Goal: Use online tool/utility

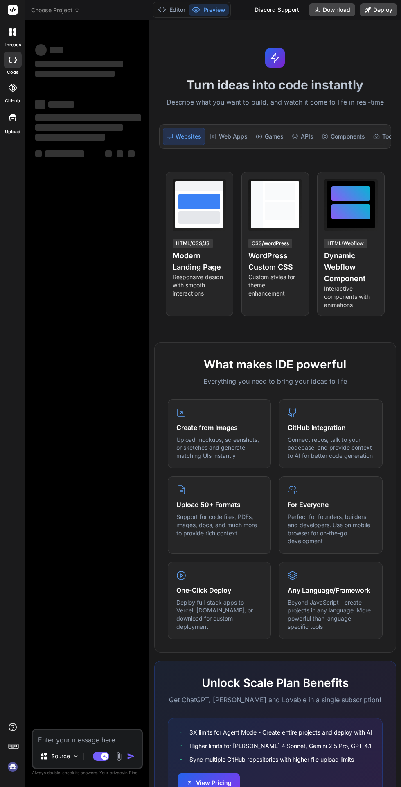
type textarea "x"
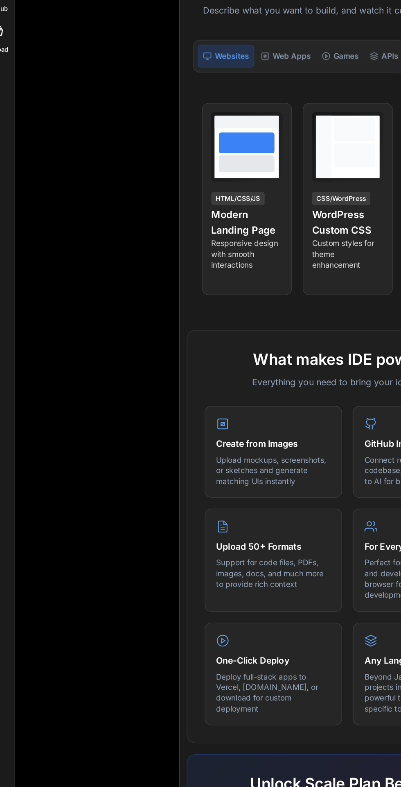
scroll to position [62, 0]
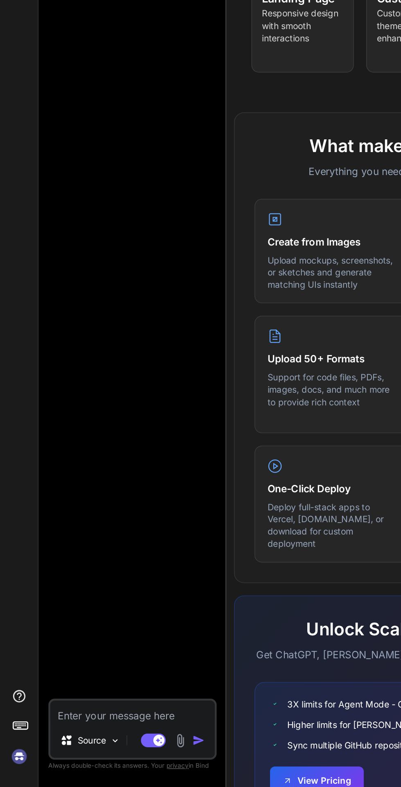
click at [102, 758] on rect at bounding box center [104, 755] width 7 height 7
type textarea "x"
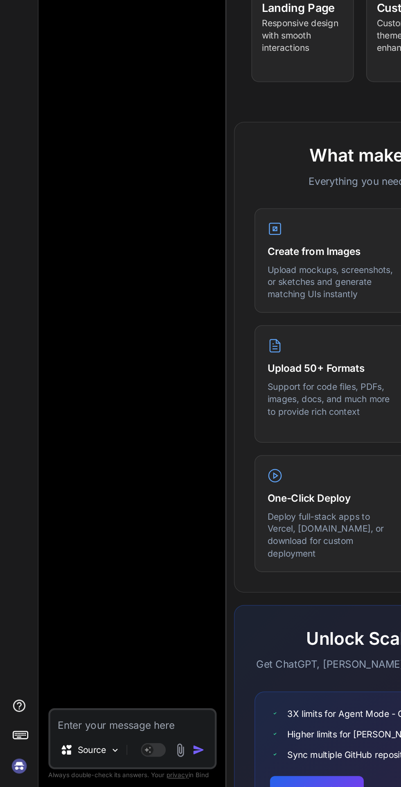
click at [116, 340] on div at bounding box center [88, 378] width 109 height 702
